Goal: Task Accomplishment & Management: Complete application form

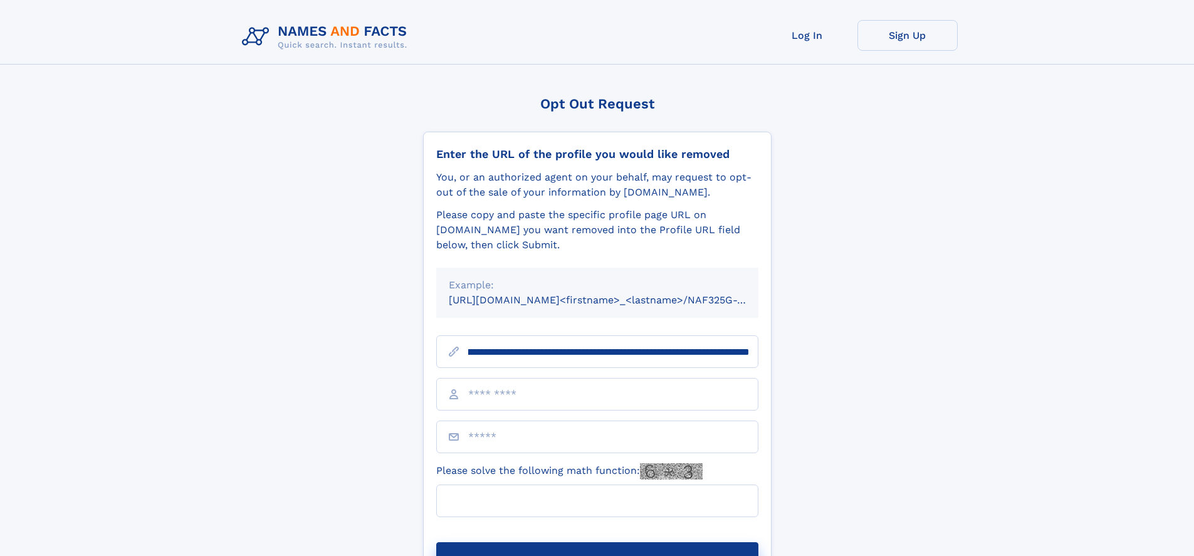
scroll to position [0, 154]
type input "**********"
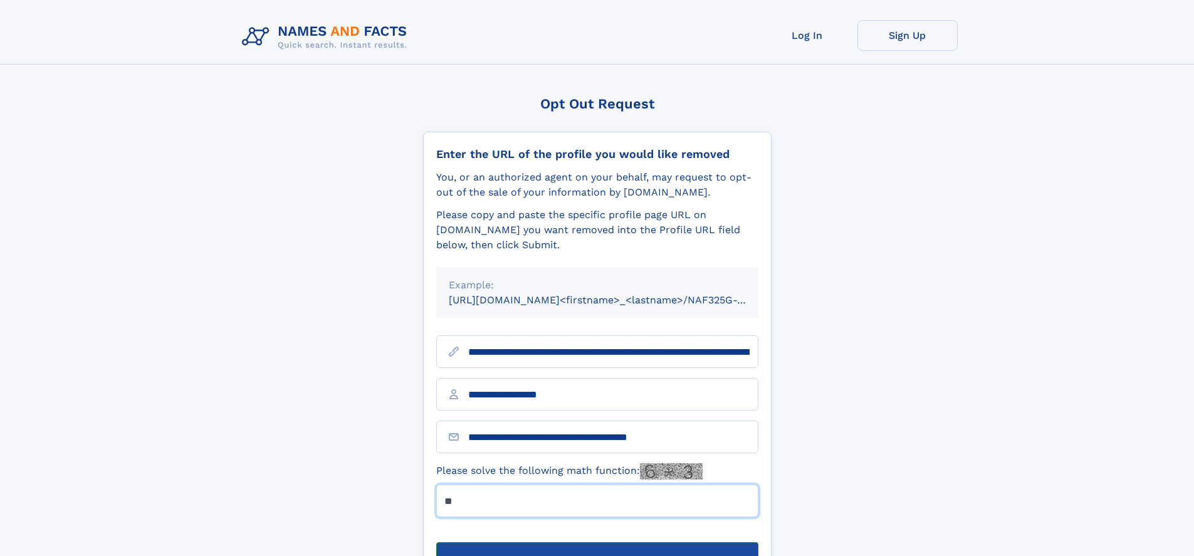
type input "**"
click at [597, 542] on button "Submit Opt Out Request" at bounding box center [597, 562] width 322 height 40
